Goal: Task Accomplishment & Management: Use online tool/utility

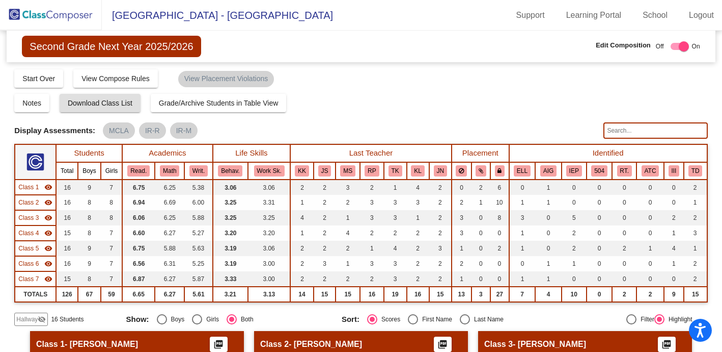
click at [61, 12] on img at bounding box center [51, 15] width 102 height 30
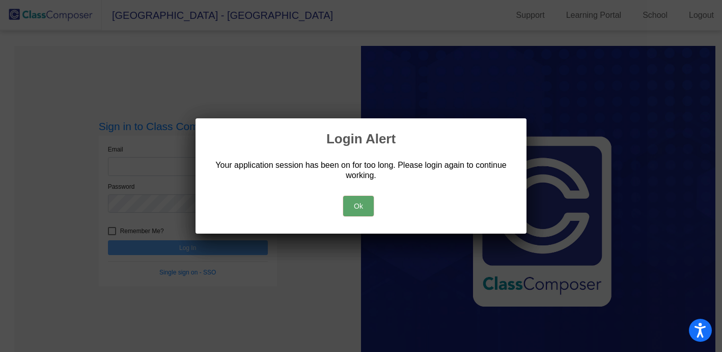
click at [358, 206] on button "Ok" at bounding box center [358, 206] width 31 height 20
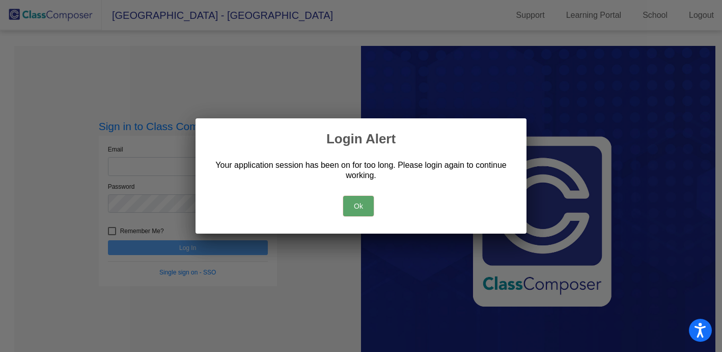
click at [354, 202] on button "Ok" at bounding box center [358, 206] width 31 height 20
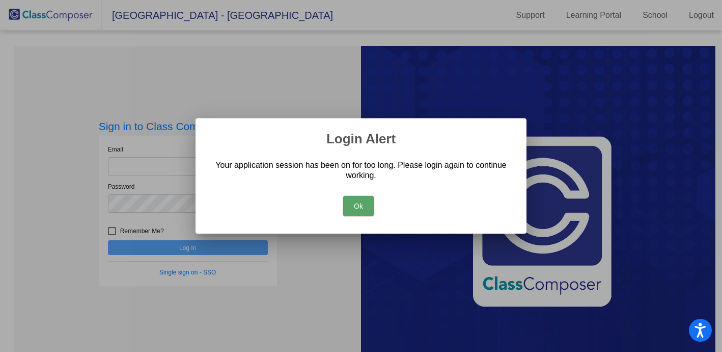
click at [352, 202] on button "Ok" at bounding box center [358, 206] width 31 height 20
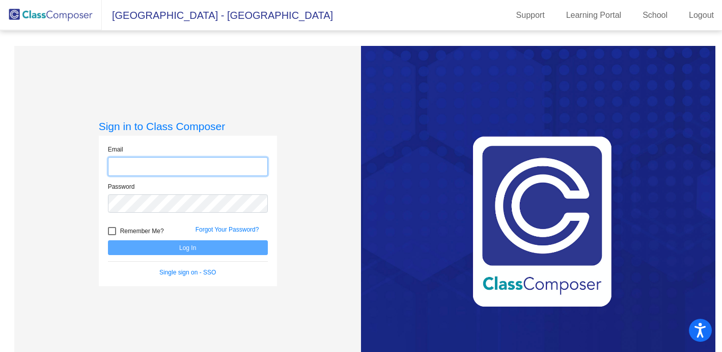
click at [201, 165] on input "email" at bounding box center [188, 166] width 160 height 19
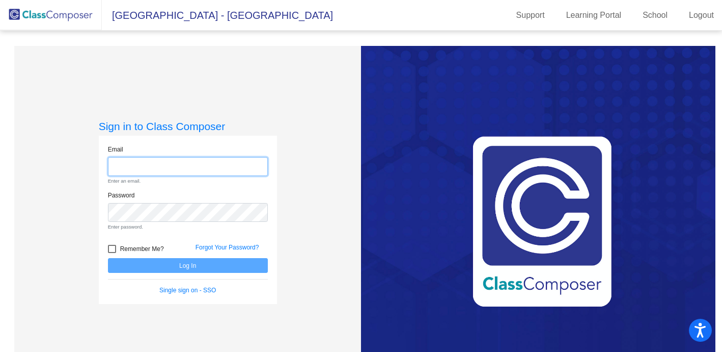
type input "[EMAIL_ADDRESS][DOMAIN_NAME]"
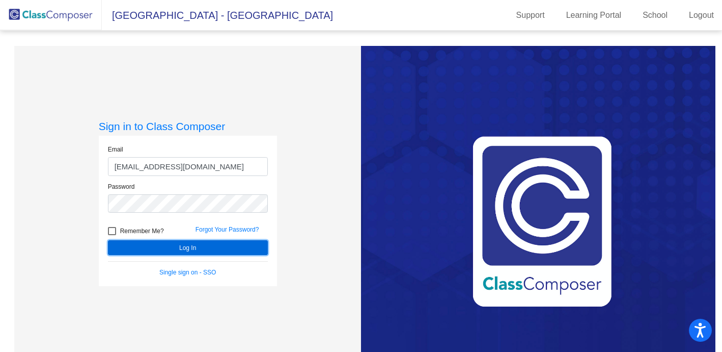
click at [208, 247] on button "Log In" at bounding box center [188, 247] width 160 height 15
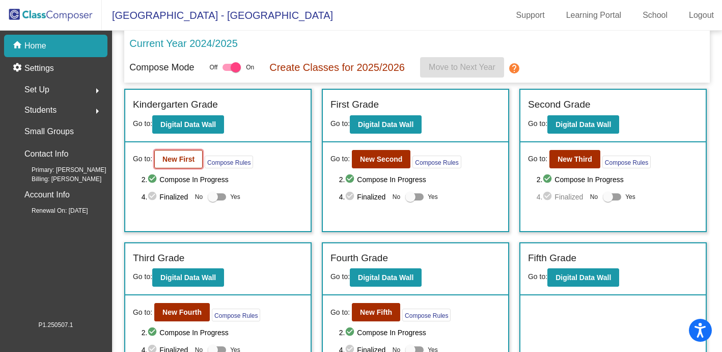
click at [183, 163] on b "New First" at bounding box center [179, 159] width 32 height 8
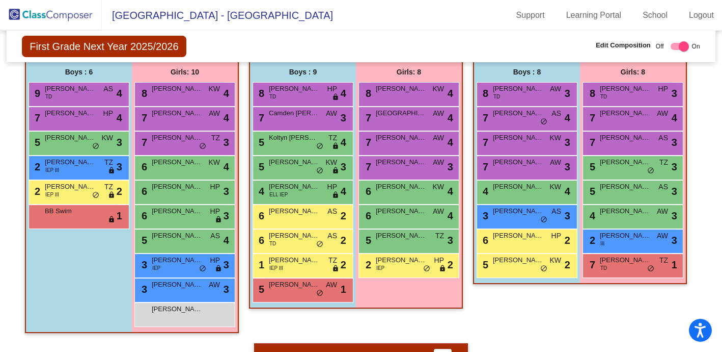
scroll to position [576, 0]
